Goal: Navigation & Orientation: Find specific page/section

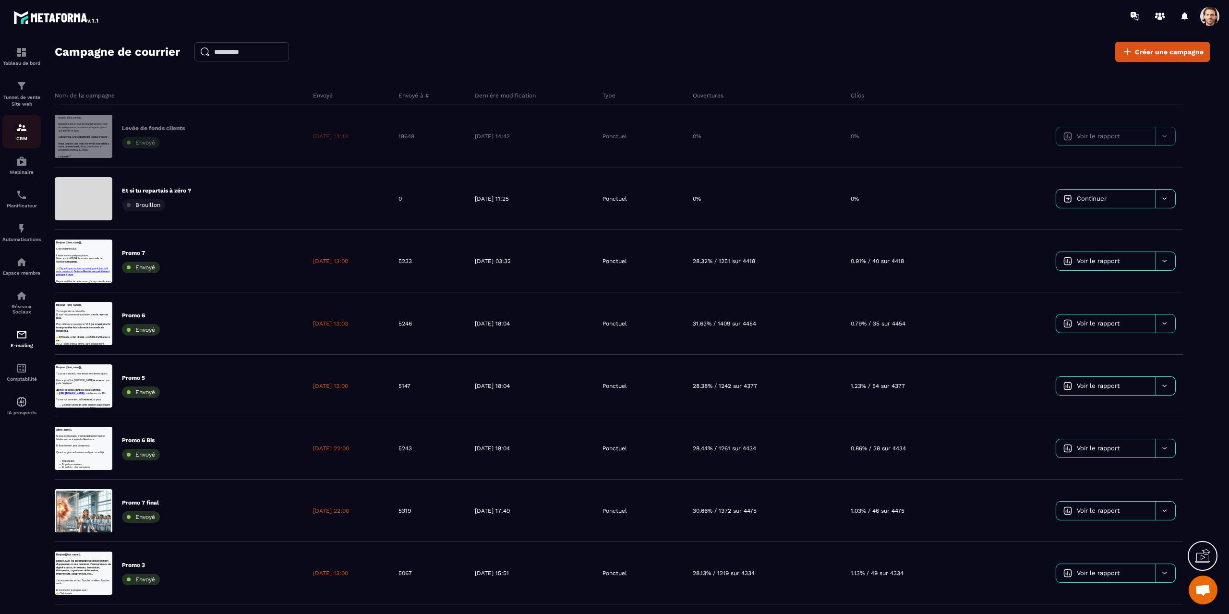
click at [17, 137] on p "CRM" at bounding box center [21, 138] width 38 height 5
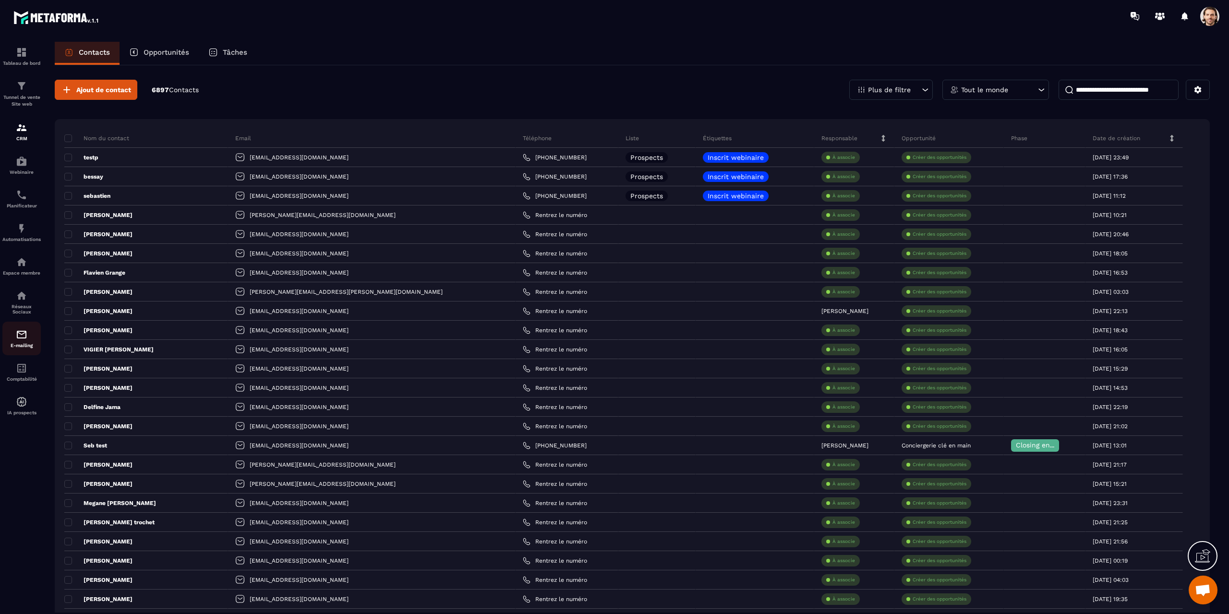
click at [20, 337] on img at bounding box center [22, 335] width 12 height 12
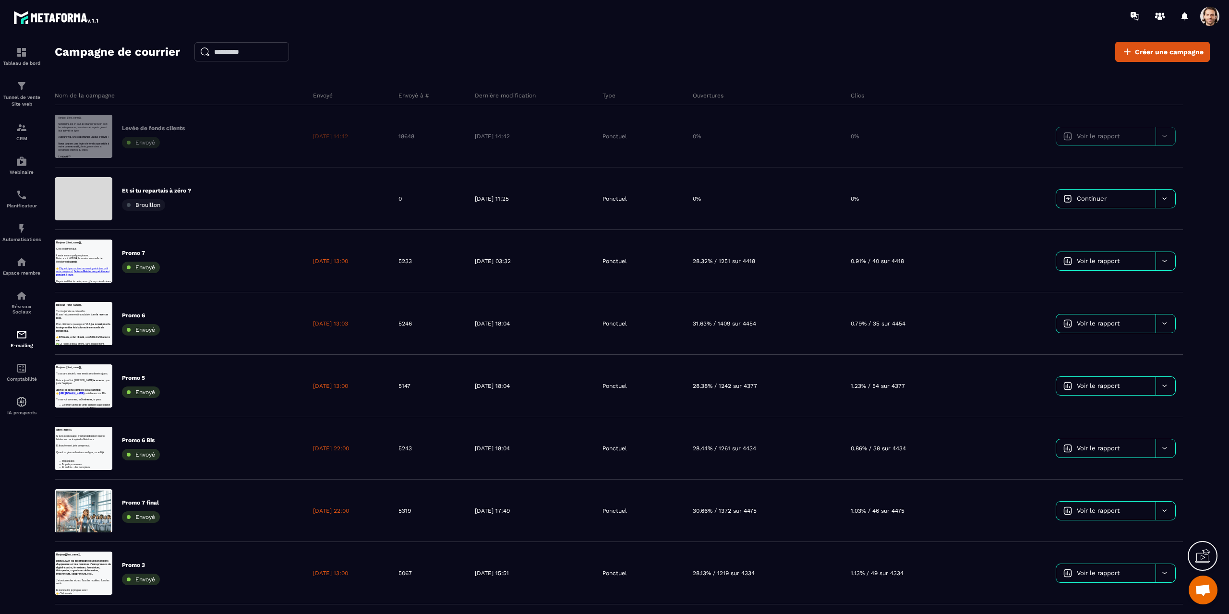
click at [1208, 21] on span at bounding box center [1209, 16] width 19 height 19
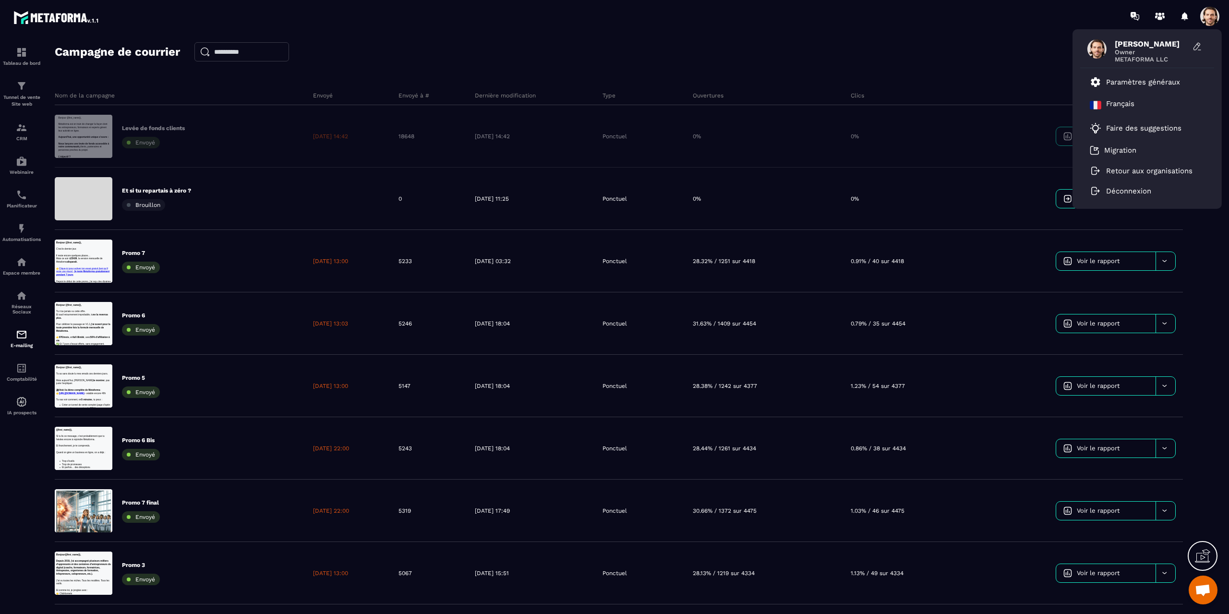
click at [1005, 58] on div "Campagne de courrier Créer une campagne" at bounding box center [632, 52] width 1155 height 20
